Goal: Navigation & Orientation: Find specific page/section

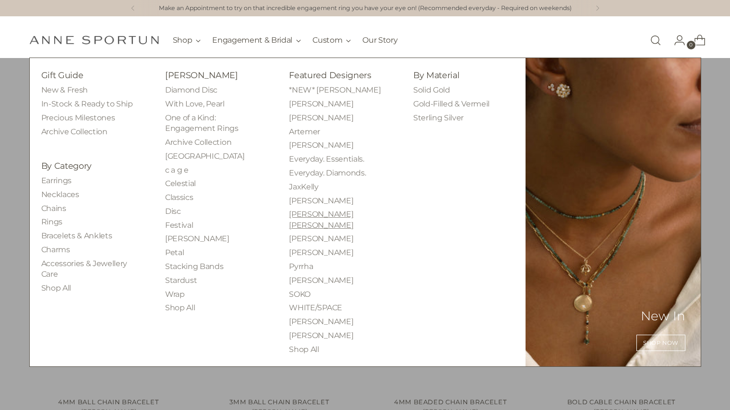
click at [317, 217] on link "[PERSON_NAME] [PERSON_NAME]" at bounding box center [321, 220] width 64 height 20
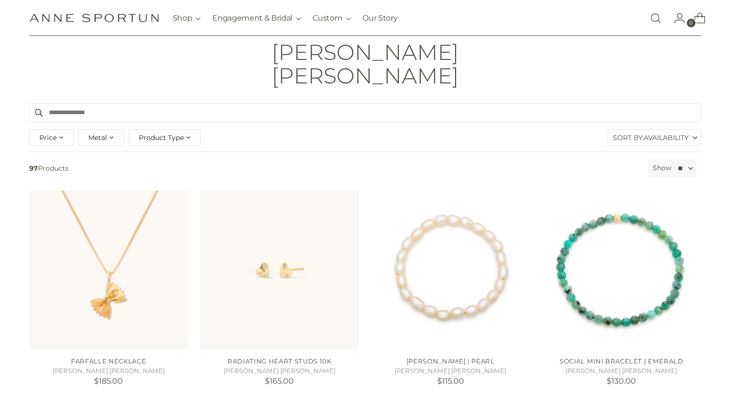
scroll to position [63, 0]
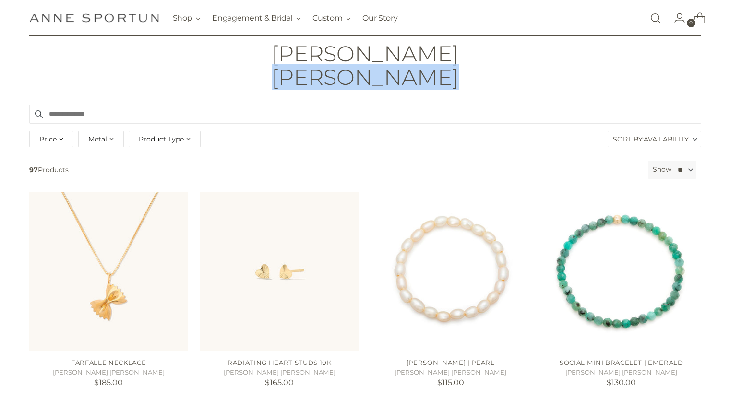
drag, startPoint x: 446, startPoint y: 53, endPoint x: 288, endPoint y: 70, distance: 158.3
click at [288, 70] on header "Home [PERSON_NAME] [PERSON_NAME] [PERSON_NAME] [PERSON_NAME]" at bounding box center [365, 49] width 730 height 109
copy h1 "[PERSON_NAME] [PERSON_NAME]"
